Goal: Information Seeking & Learning: Learn about a topic

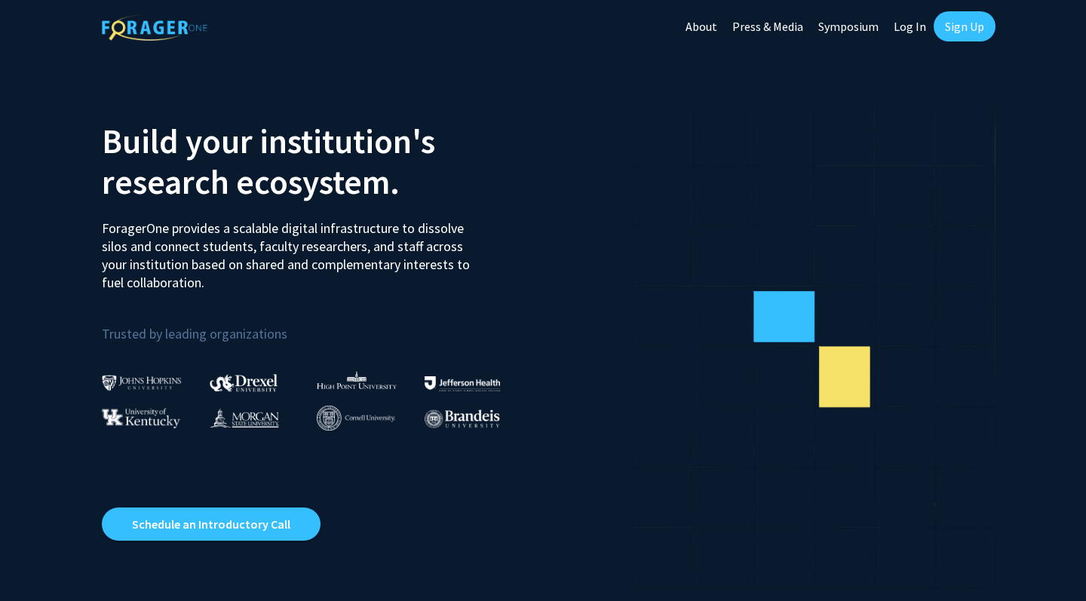
click at [895, 32] on link "Log In" at bounding box center [910, 26] width 48 height 53
select select
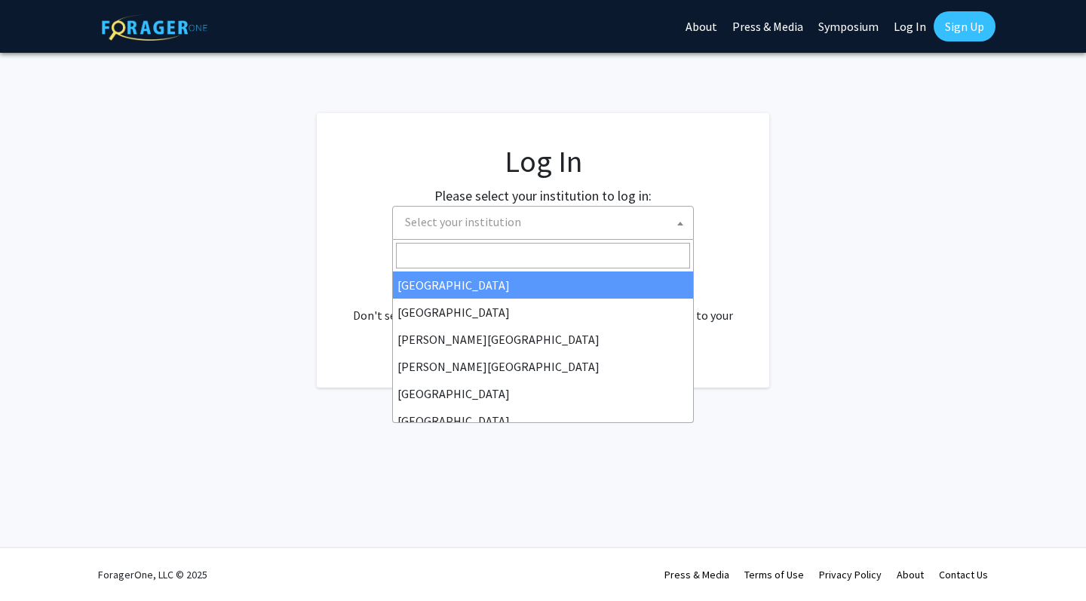
click at [609, 230] on span "Select your institution" at bounding box center [546, 222] width 294 height 31
type input "u"
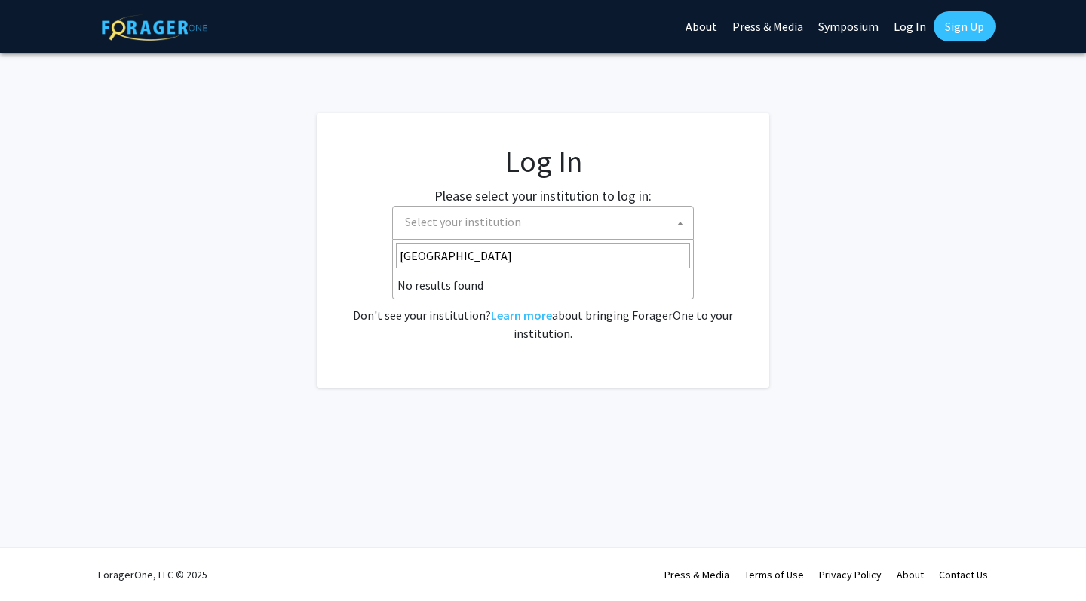
type input "college par"
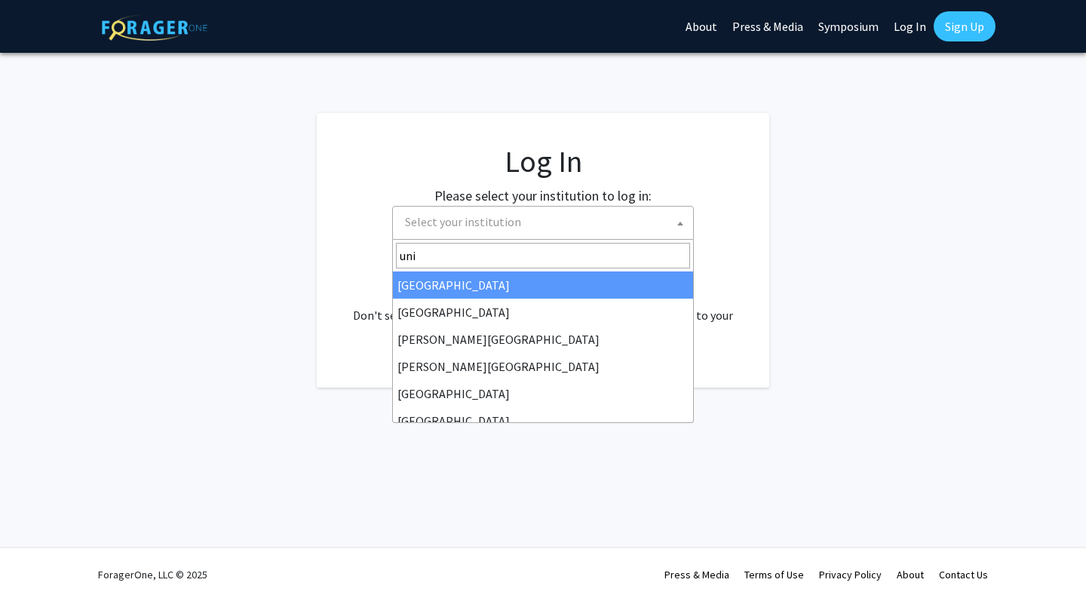
type input "univ"
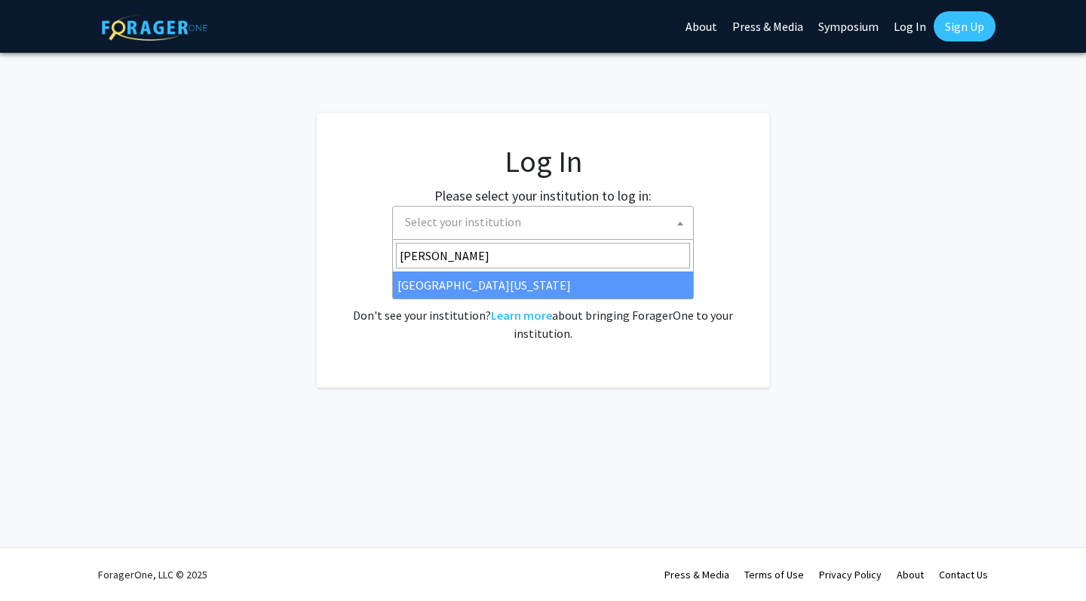
type input "mary"
select select "31"
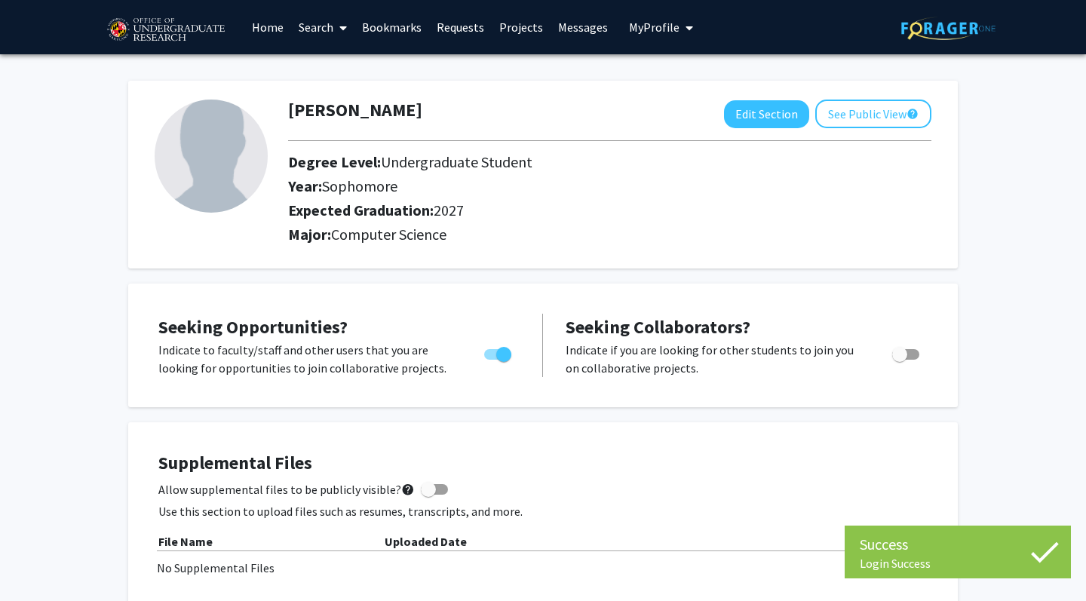
click at [259, 33] on link "Home" at bounding box center [267, 27] width 47 height 53
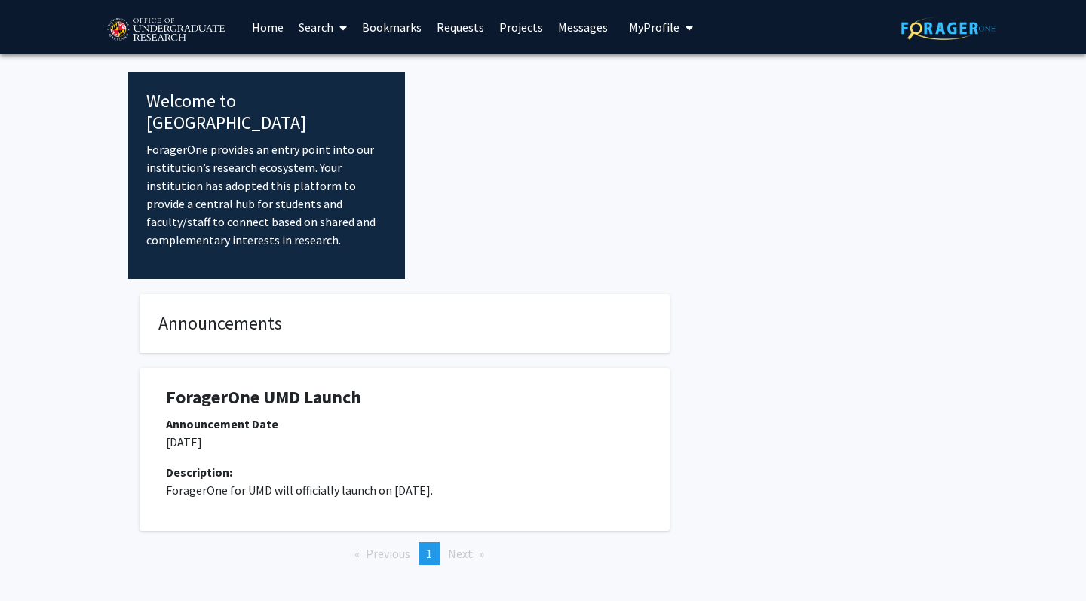
click at [309, 33] on link "Search" at bounding box center [322, 27] width 63 height 53
click at [328, 74] on span "Faculty/Staff" at bounding box center [346, 69] width 111 height 30
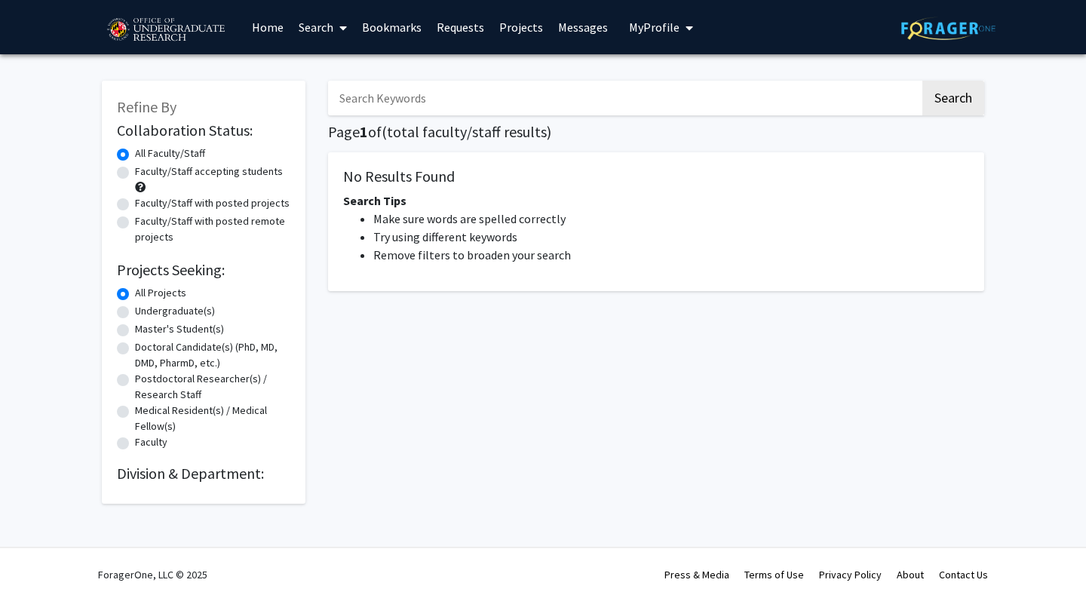
click at [249, 174] on label "Faculty/Staff accepting students" at bounding box center [209, 172] width 148 height 16
click at [145, 173] on input "Faculty/Staff accepting students" at bounding box center [140, 169] width 10 height 10
radio input "true"
click at [372, 100] on input "Search Keywords" at bounding box center [624, 98] width 592 height 35
click at [953, 100] on button "Search" at bounding box center [954, 98] width 62 height 35
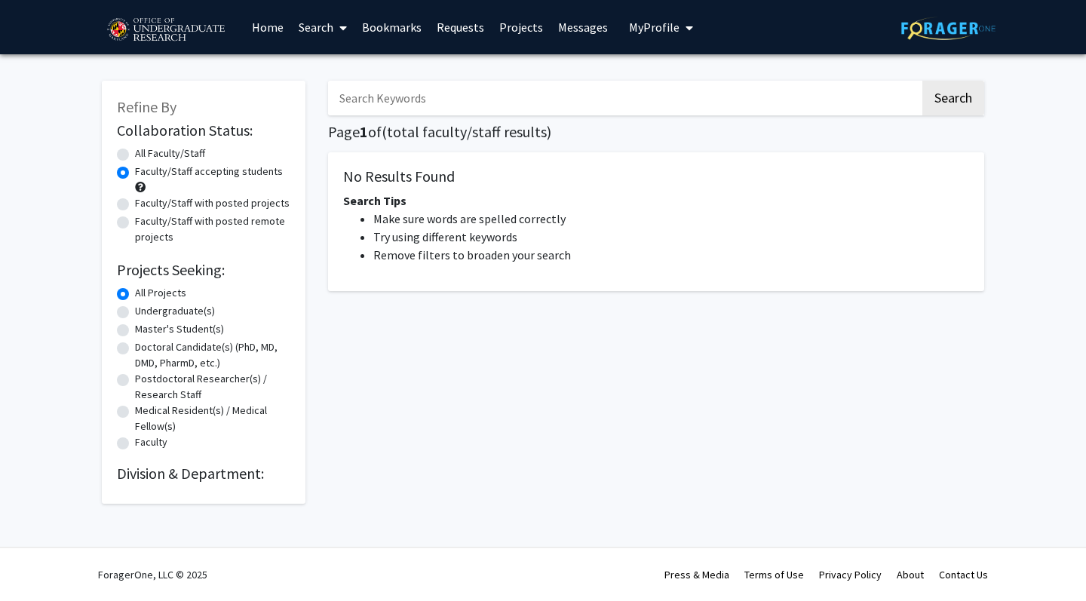
radio input "true"
click at [382, 106] on input "Search Keywords" at bounding box center [624, 98] width 592 height 35
click at [174, 28] on img at bounding box center [165, 30] width 127 height 38
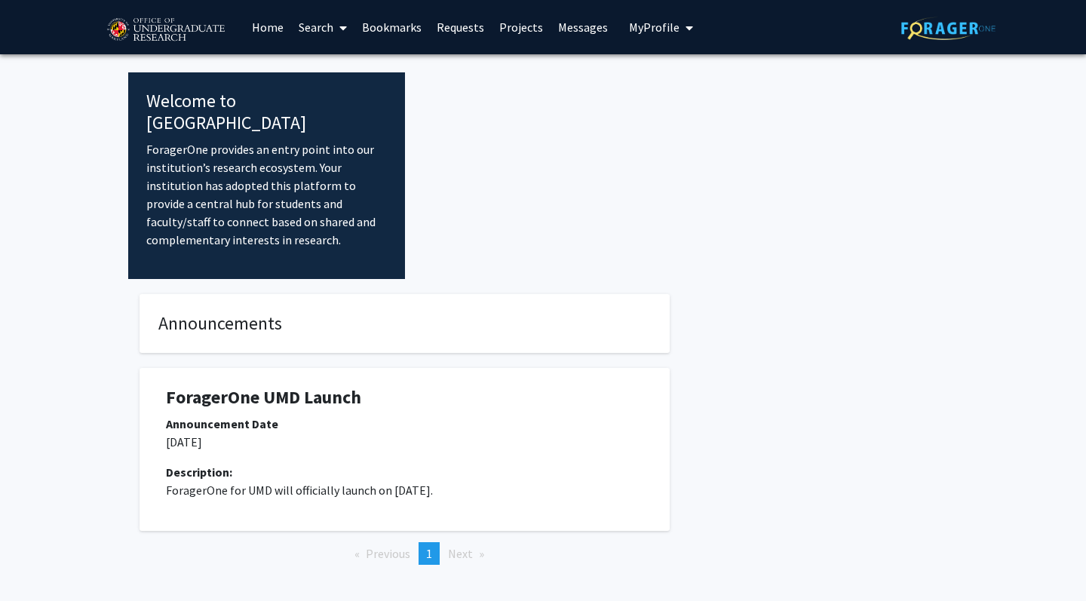
click at [465, 32] on link "Requests" at bounding box center [460, 27] width 63 height 53
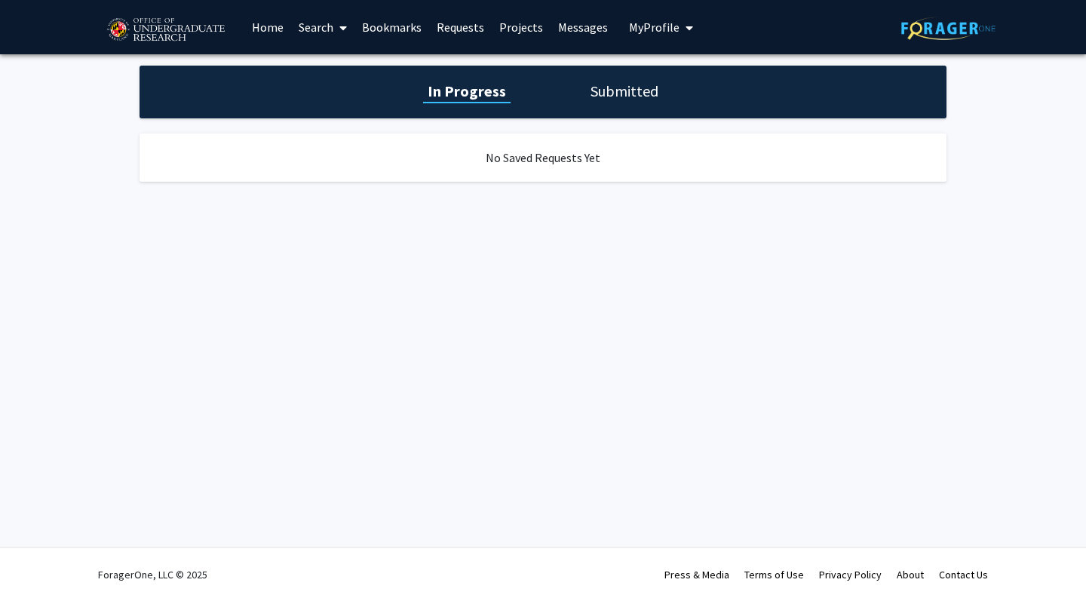
click at [508, 41] on link "Projects" at bounding box center [521, 27] width 59 height 53
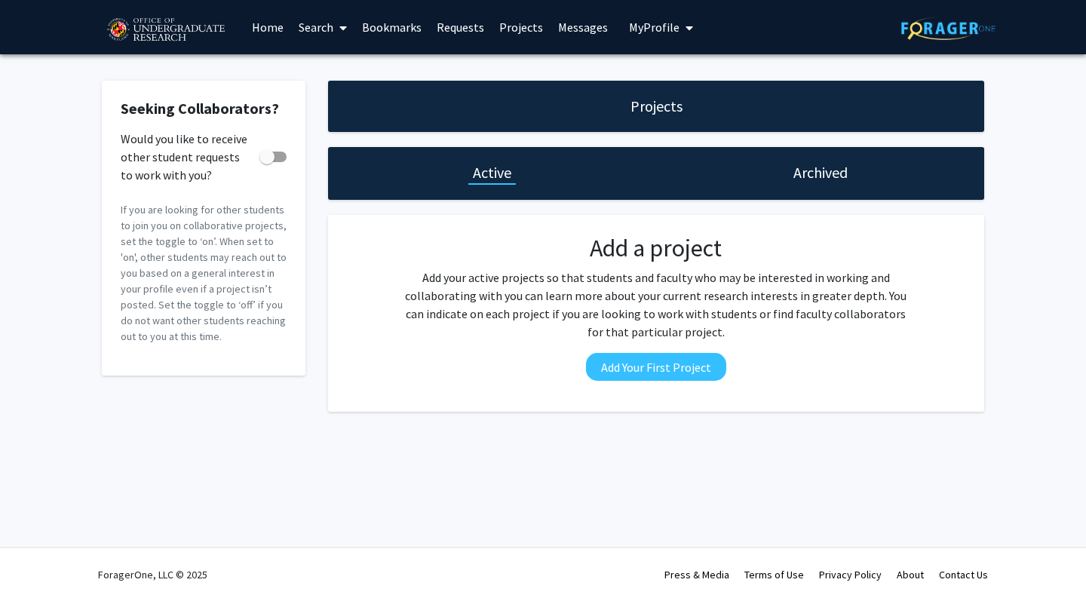
click at [585, 41] on link "Messages" at bounding box center [583, 27] width 65 height 53
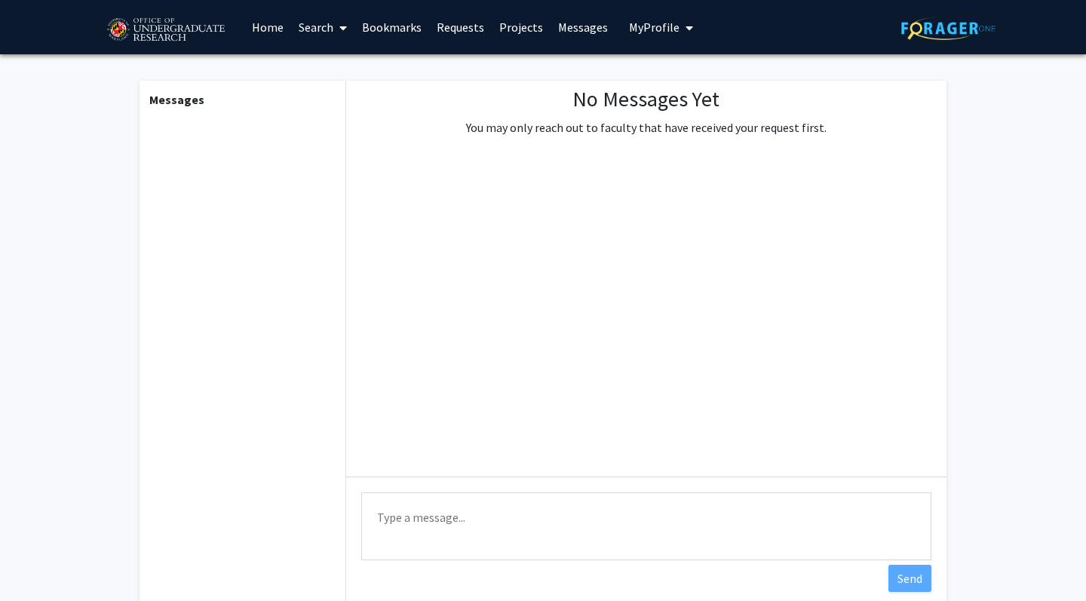
click at [650, 44] on button "My Profile" at bounding box center [661, 27] width 73 height 54
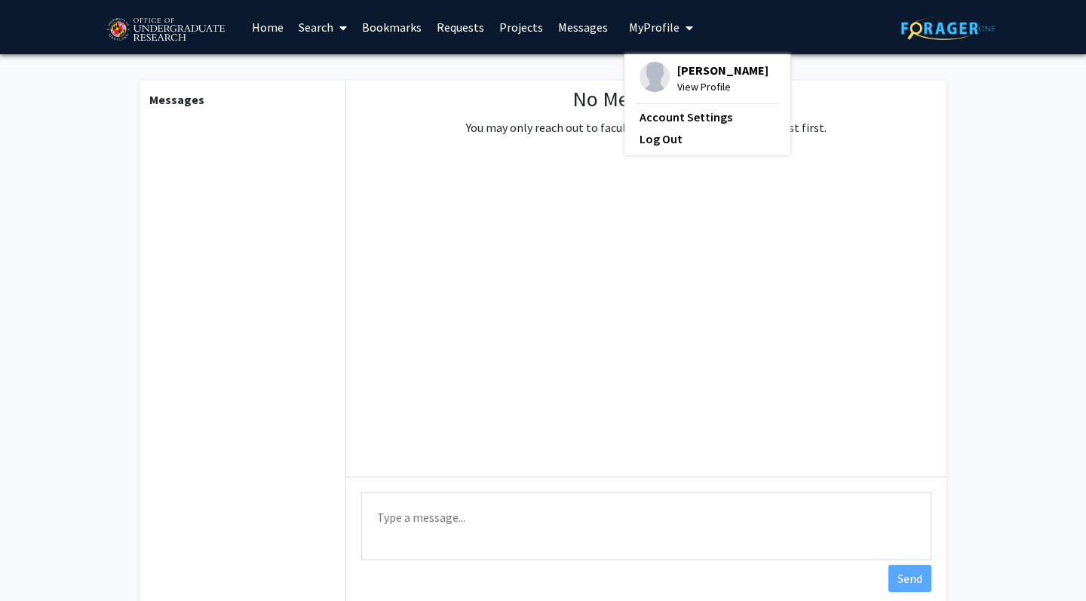
click at [644, 69] on img at bounding box center [655, 77] width 30 height 30
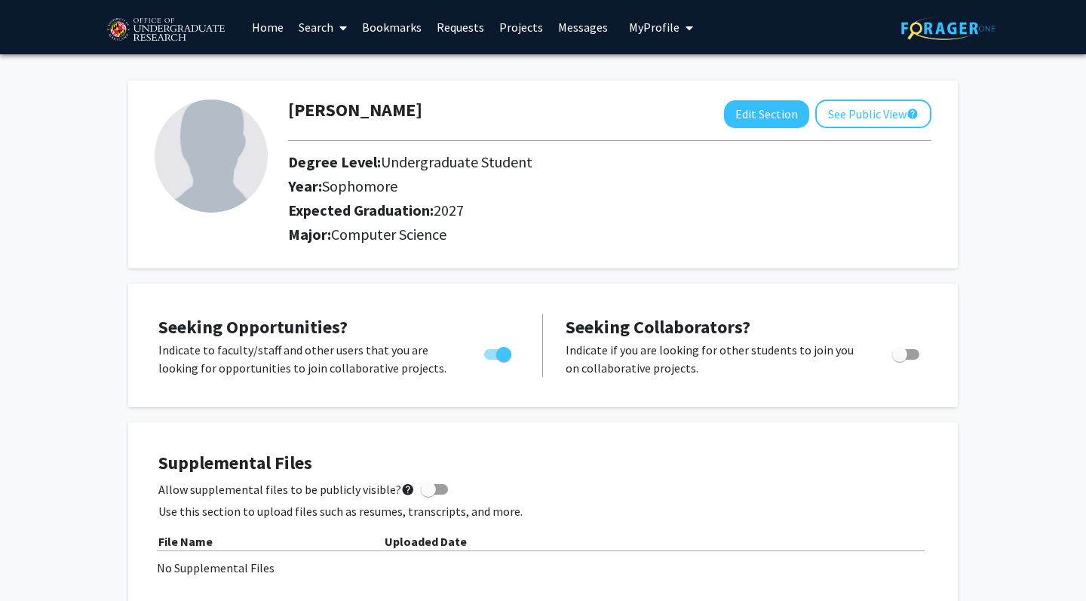
click at [363, 36] on link "Bookmarks" at bounding box center [392, 27] width 75 height 53
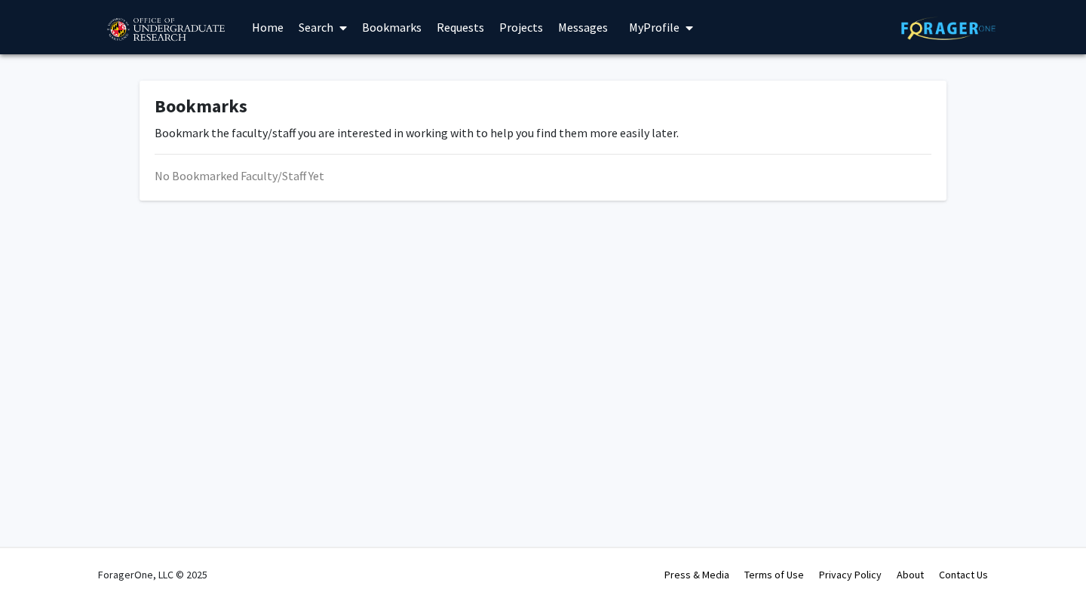
click at [298, 27] on link "Search" at bounding box center [322, 27] width 63 height 53
click at [311, 67] on span "Faculty/Staff" at bounding box center [346, 69] width 111 height 30
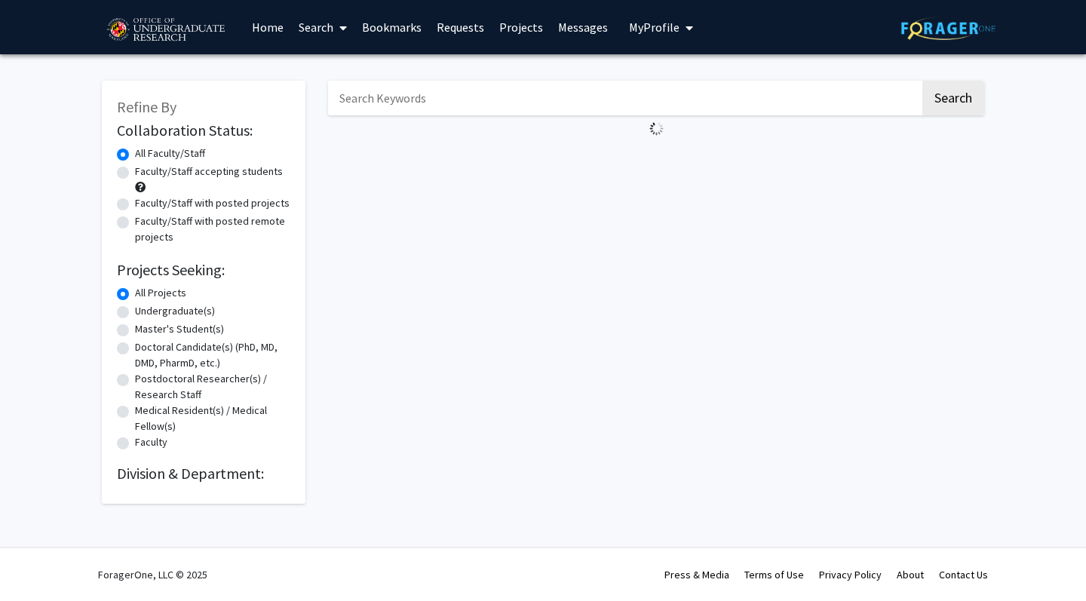
click at [234, 168] on label "Faculty/Staff accepting students" at bounding box center [209, 172] width 148 height 16
click at [145, 168] on input "Faculty/Staff accepting students" at bounding box center [140, 169] width 10 height 10
radio input "true"
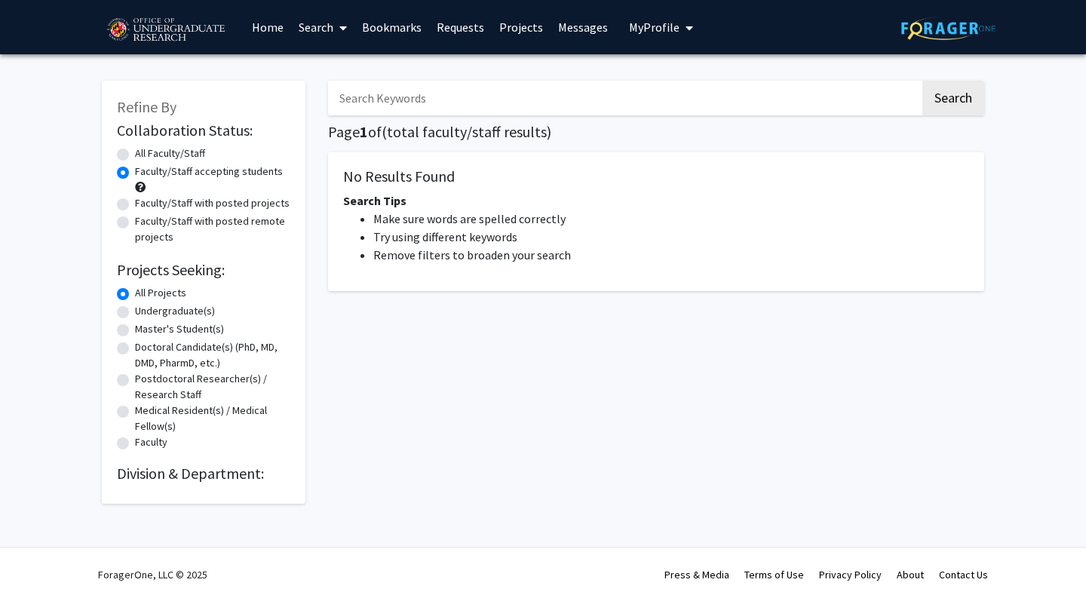
click at [233, 200] on label "Faculty/Staff with posted projects" at bounding box center [212, 203] width 155 height 16
click at [145, 200] on input "Faculty/Staff with posted projects" at bounding box center [140, 200] width 10 height 10
radio input "true"
click at [231, 223] on label "Faculty/Staff with posted remote projects" at bounding box center [212, 229] width 155 height 32
click at [145, 223] on input "Faculty/Staff with posted remote projects" at bounding box center [140, 218] width 10 height 10
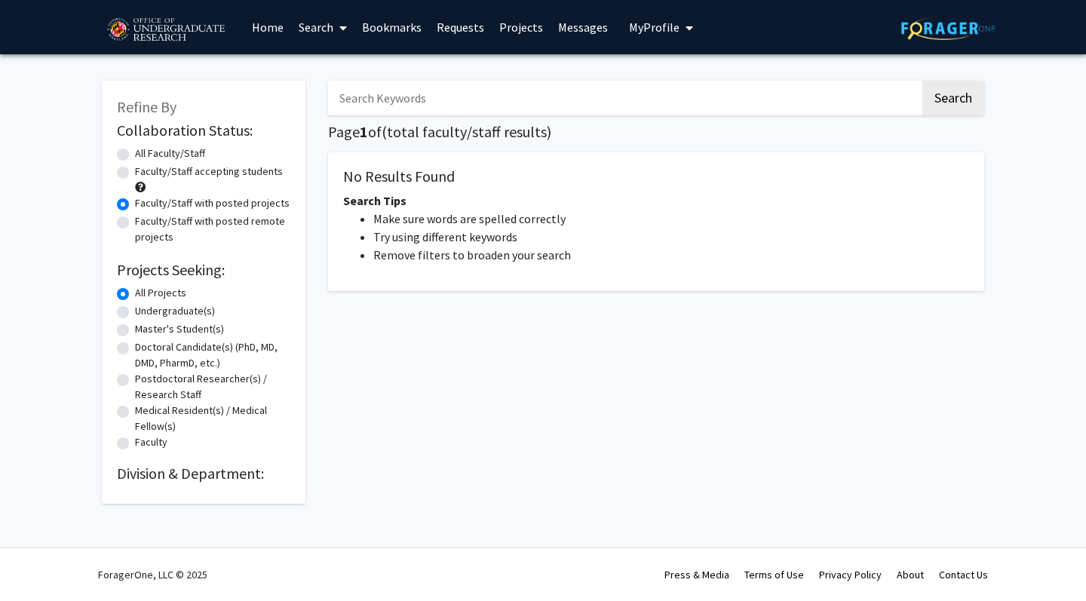
radio input "true"
click at [216, 145] on form "Collaboration Status: Collaboration Status All Faculty/Staff Collaboration Stat…" at bounding box center [203, 286] width 173 height 331
click at [194, 152] on label "All Faculty/Staff" at bounding box center [170, 154] width 70 height 16
click at [145, 152] on input "All Faculty/Staff" at bounding box center [140, 151] width 10 height 10
radio input "true"
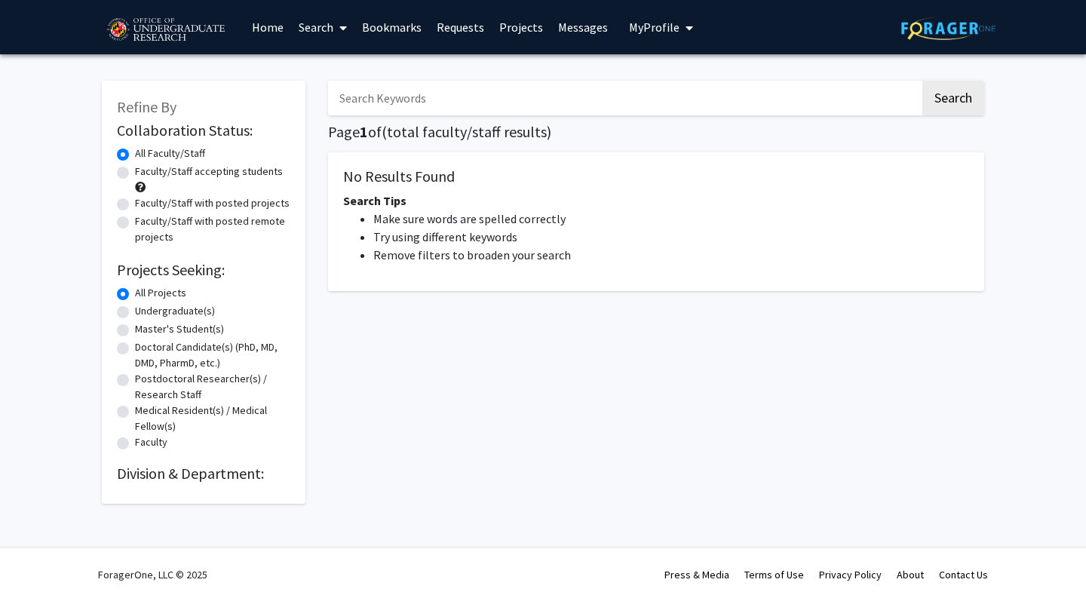
click at [380, 123] on div "Search Page 1 of ( total faculty/staff results) No Results Found Search Tips Ma…" at bounding box center [656, 285] width 679 height 438
